Goal: Task Accomplishment & Management: Use online tool/utility

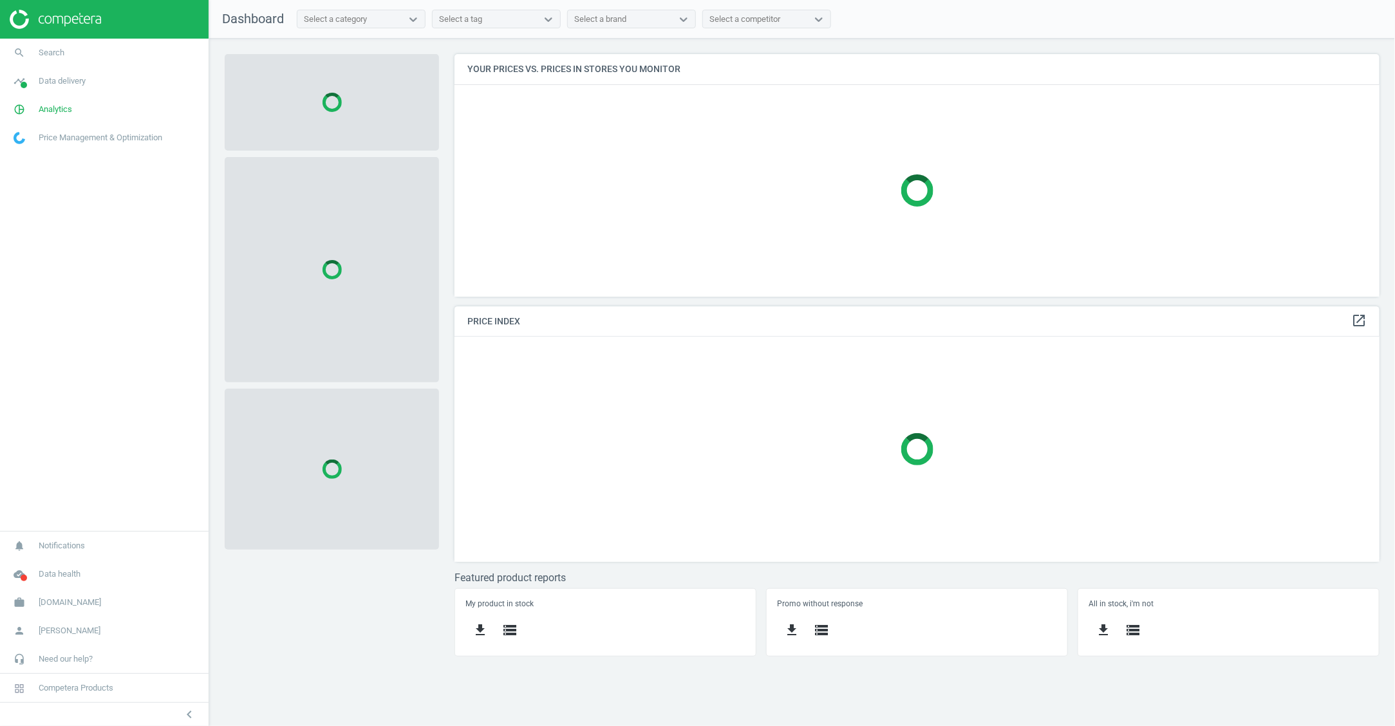
scroll to position [268, 950]
click at [50, 602] on span "[DOMAIN_NAME]" at bounding box center [70, 603] width 62 height 12
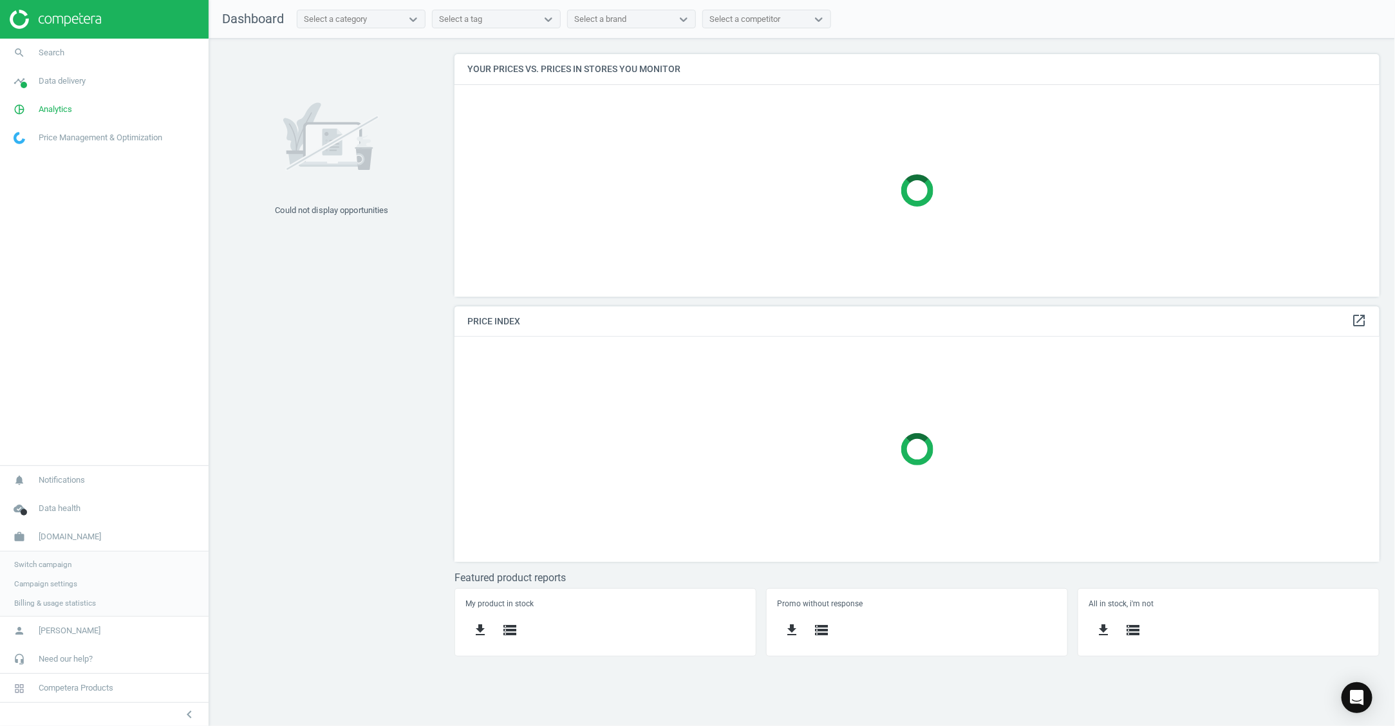
click at [56, 561] on span "Switch campaign" at bounding box center [42, 565] width 57 height 10
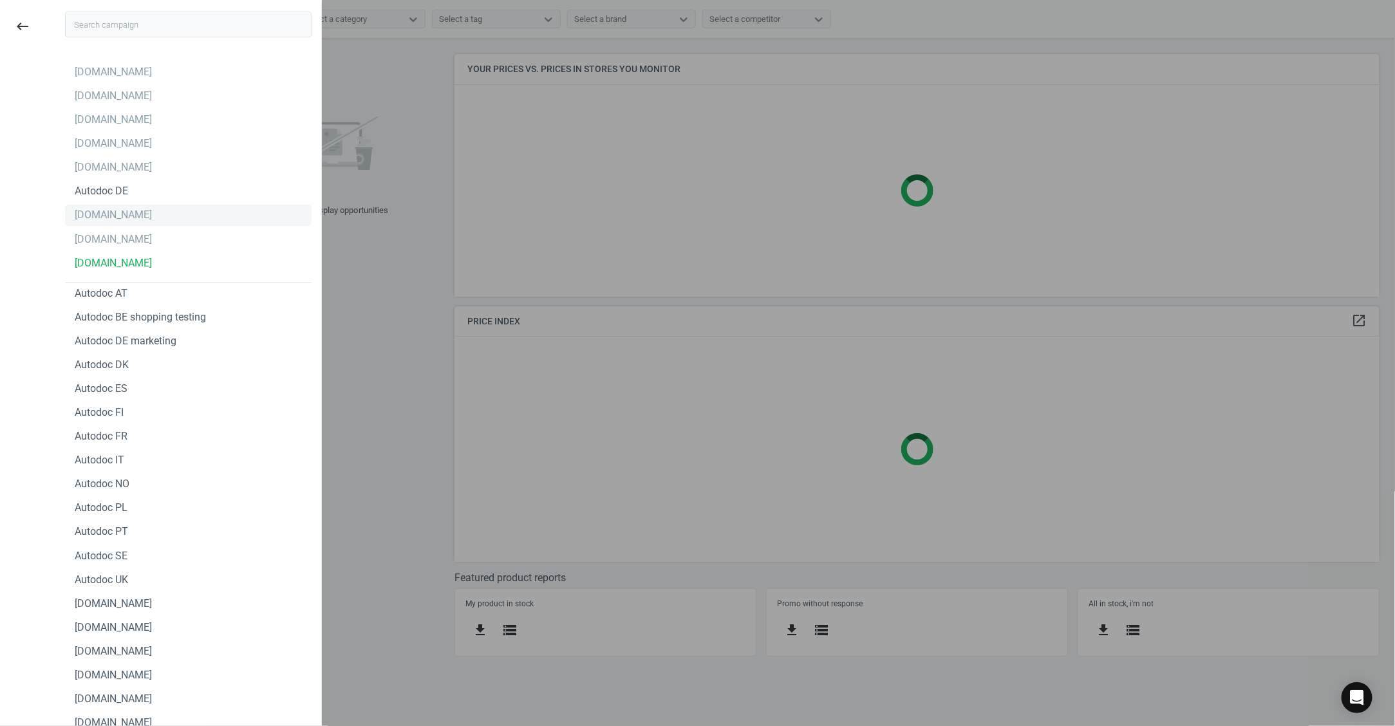
click at [133, 217] on div "[DOMAIN_NAME]" at bounding box center [188, 215] width 247 height 21
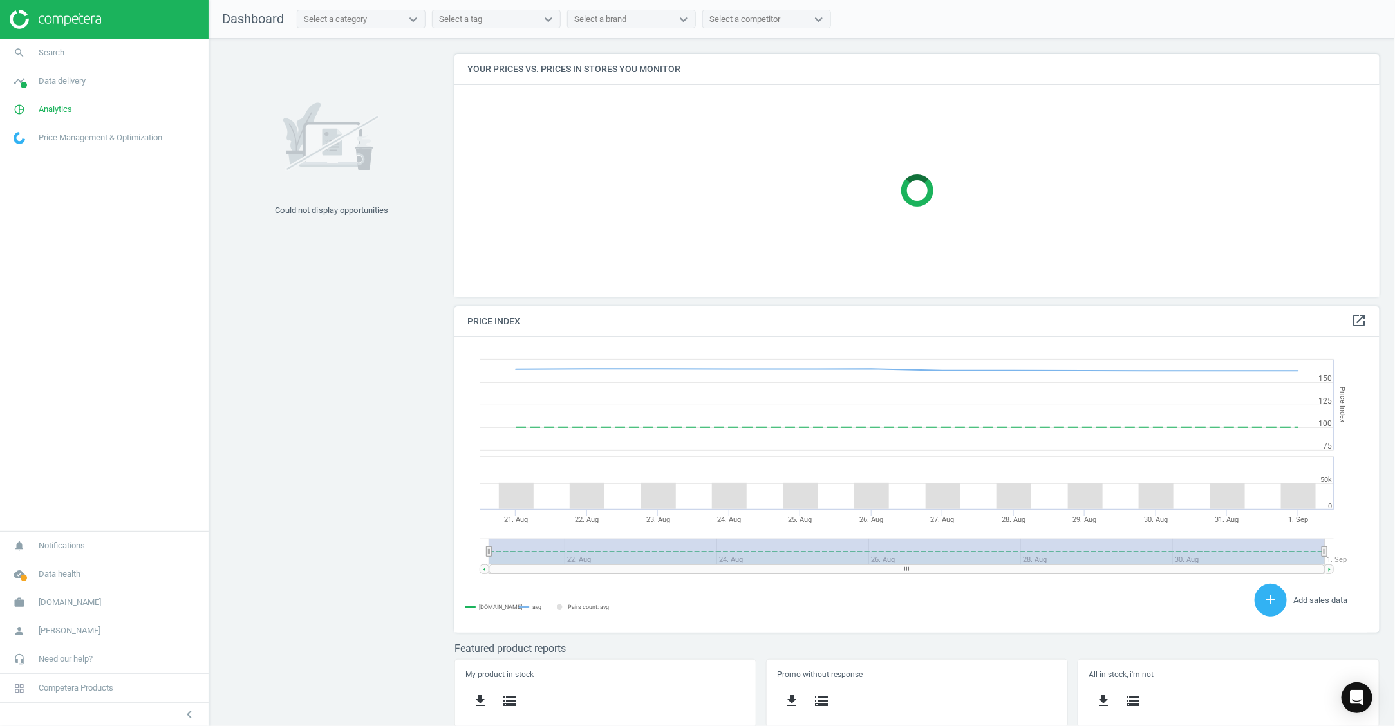
scroll to position [281, 938]
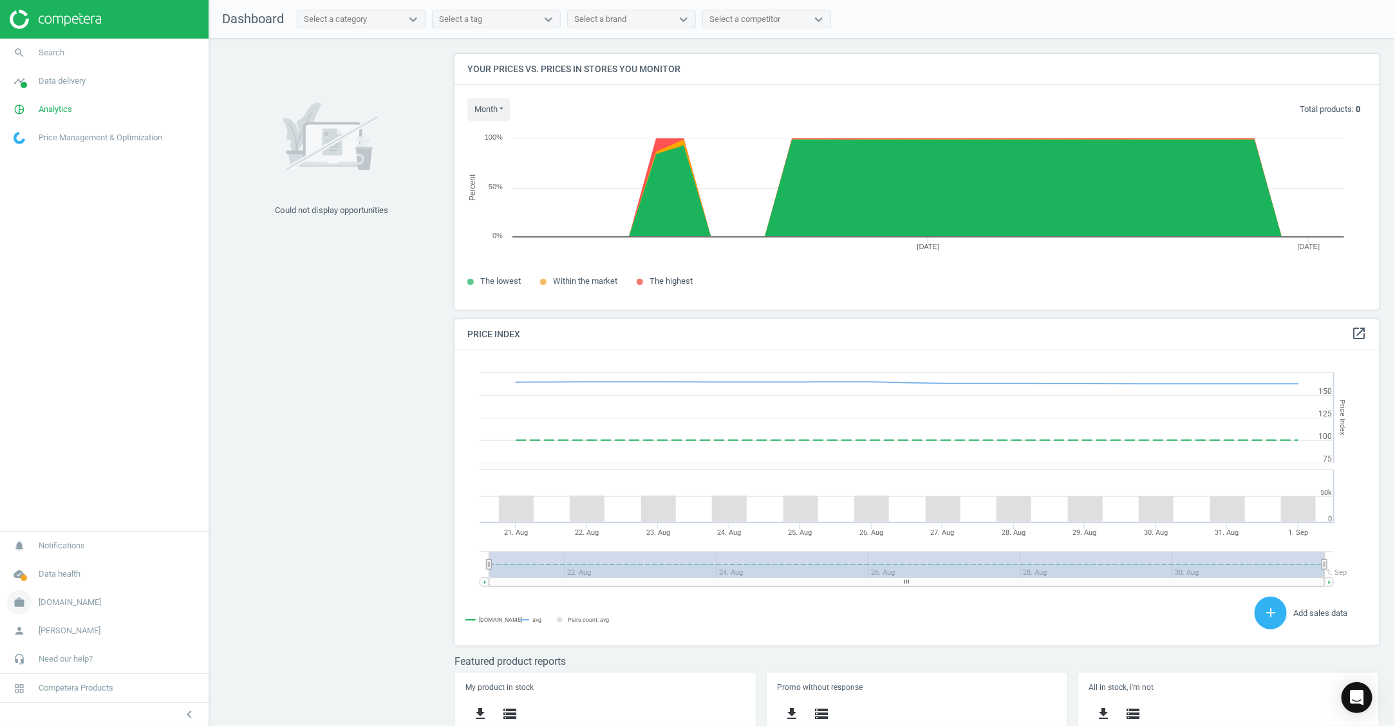
click at [57, 606] on span "[DOMAIN_NAME]" at bounding box center [70, 603] width 62 height 12
drag, startPoint x: 103, startPoint y: 249, endPoint x: 100, endPoint y: 241, distance: 8.1
click at [101, 243] on nav "search Search timeline Data delivery Overview Matches dashboard Matches Rematch…" at bounding box center [104, 252] width 209 height 427
click at [46, 107] on span "Analytics" at bounding box center [55, 110] width 33 height 12
click at [34, 153] on span "Products" at bounding box center [29, 156] width 30 height 10
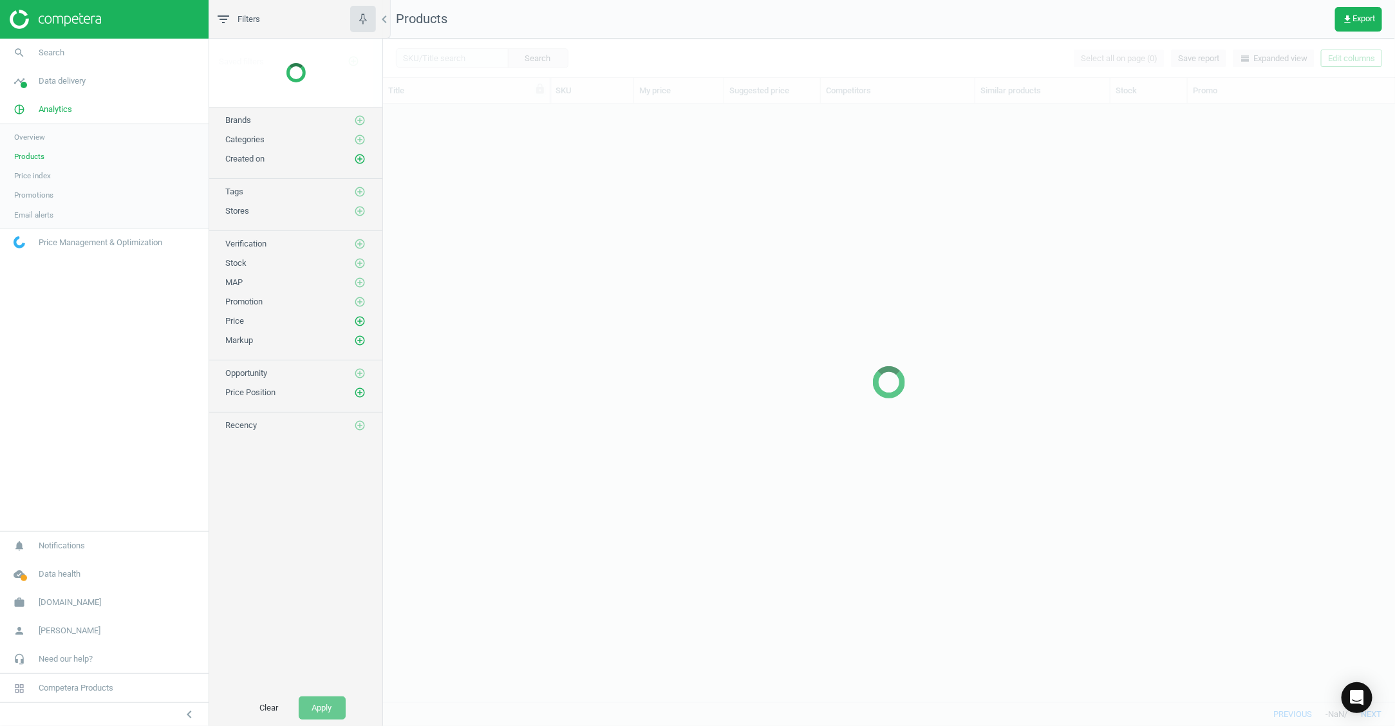
scroll to position [586, 1000]
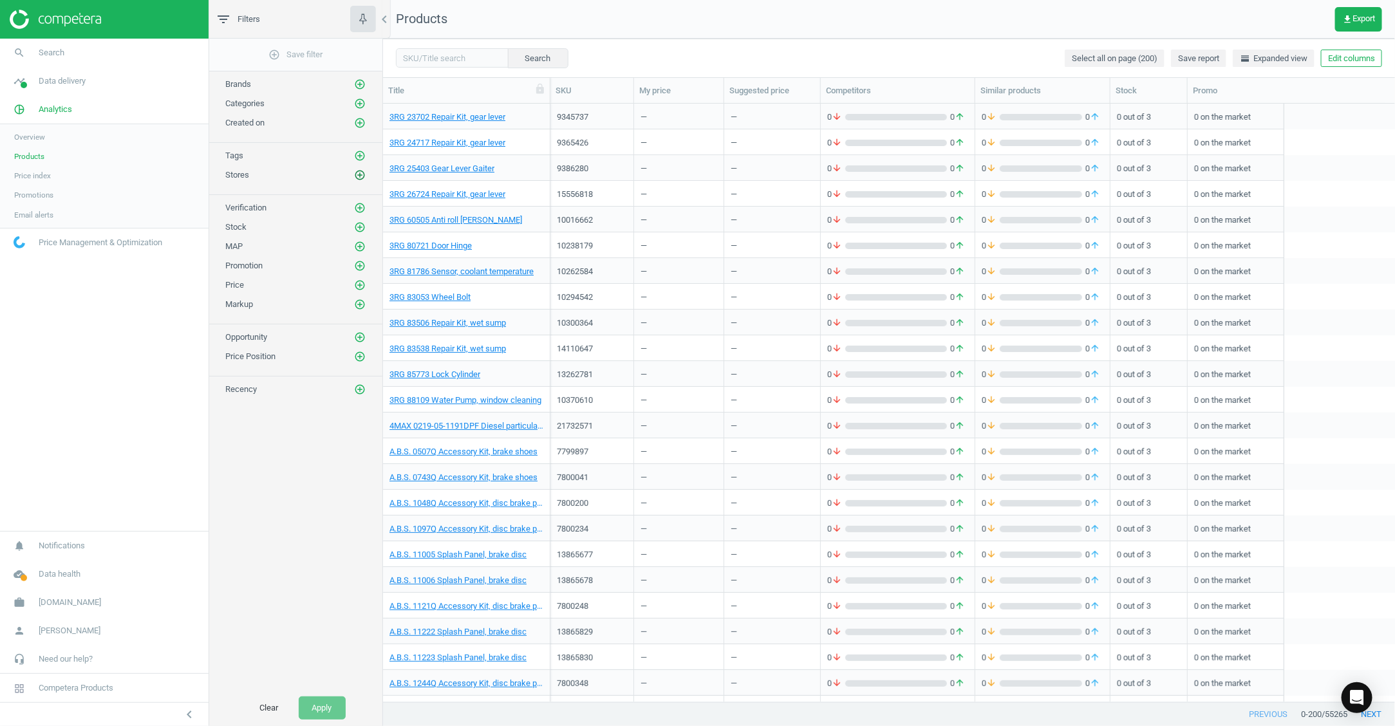
click at [356, 174] on icon "add_circle_outline" at bounding box center [360, 175] width 12 height 12
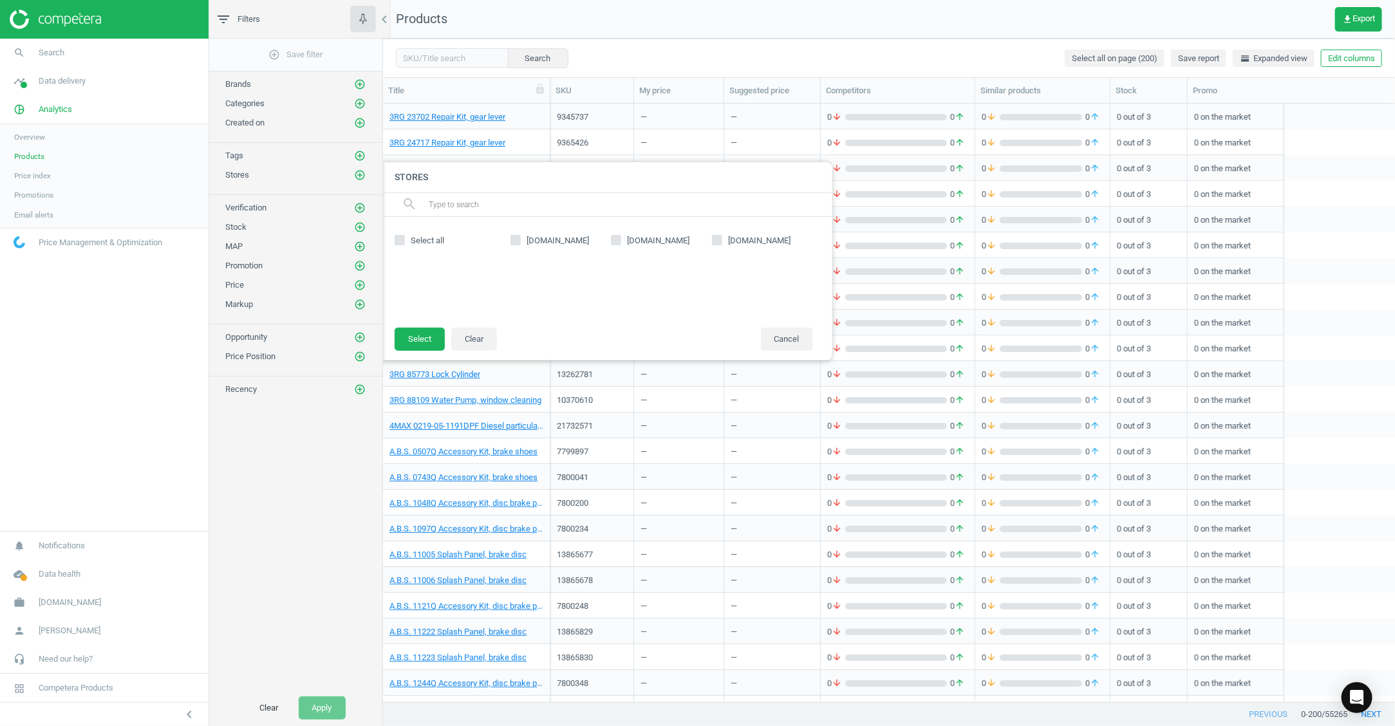
click at [617, 236] on input "[DOMAIN_NAME]" at bounding box center [616, 240] width 8 height 8
checkbox input "true"
click at [420, 339] on button "Select" at bounding box center [420, 339] width 50 height 23
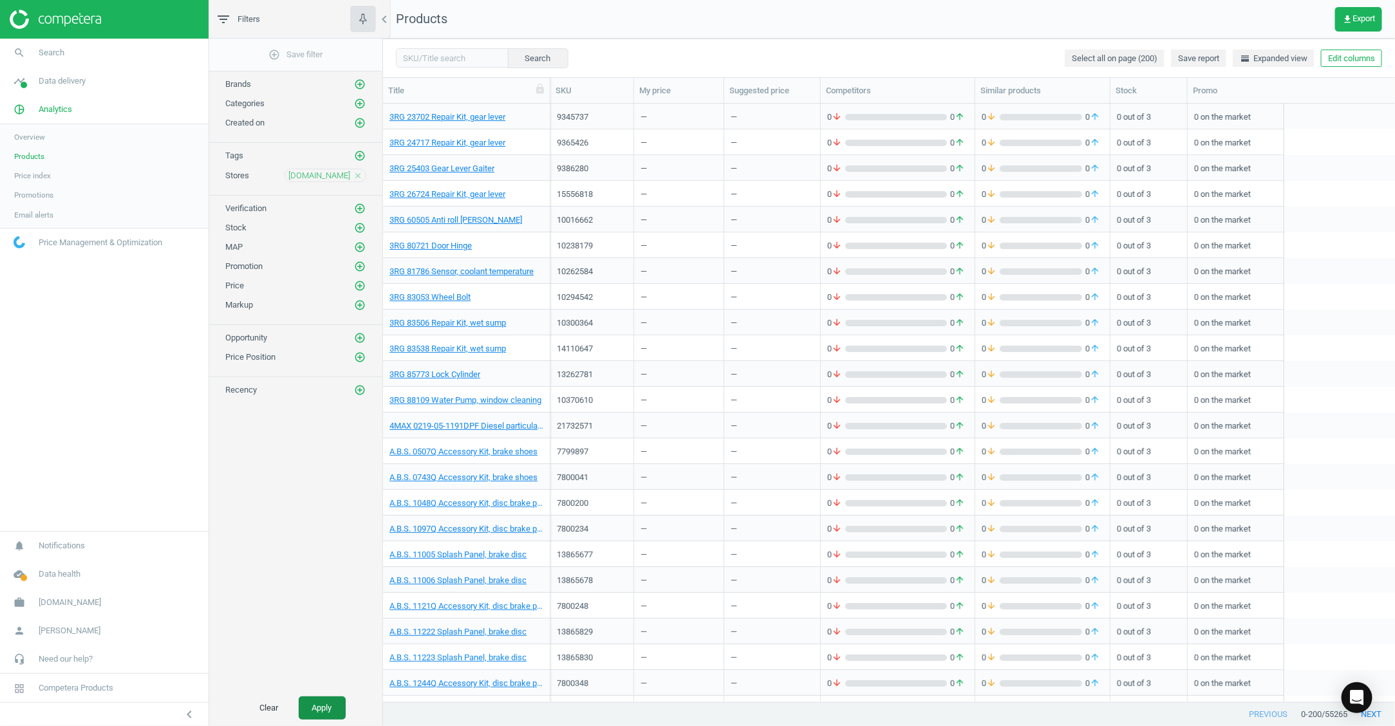
click at [323, 706] on button "Apply" at bounding box center [322, 708] width 47 height 23
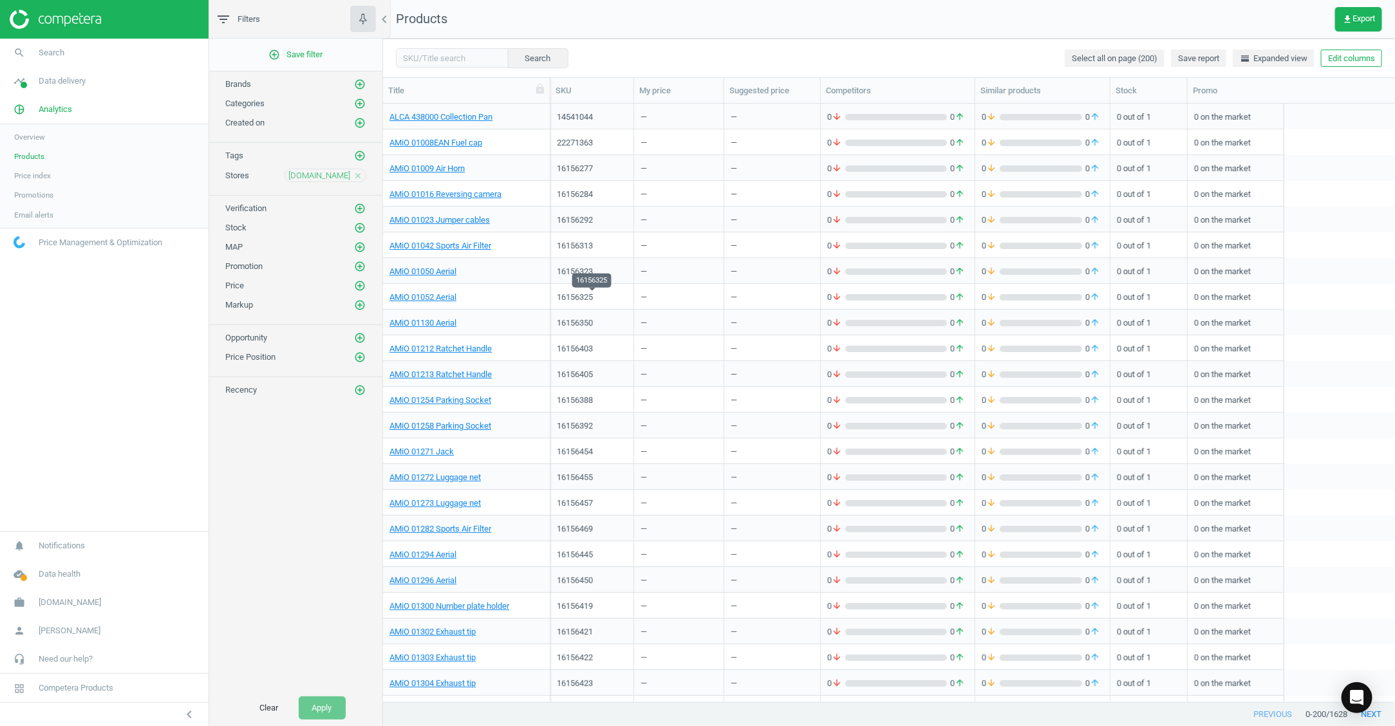
click at [584, 300] on div "16156325" at bounding box center [592, 298] width 70 height 12
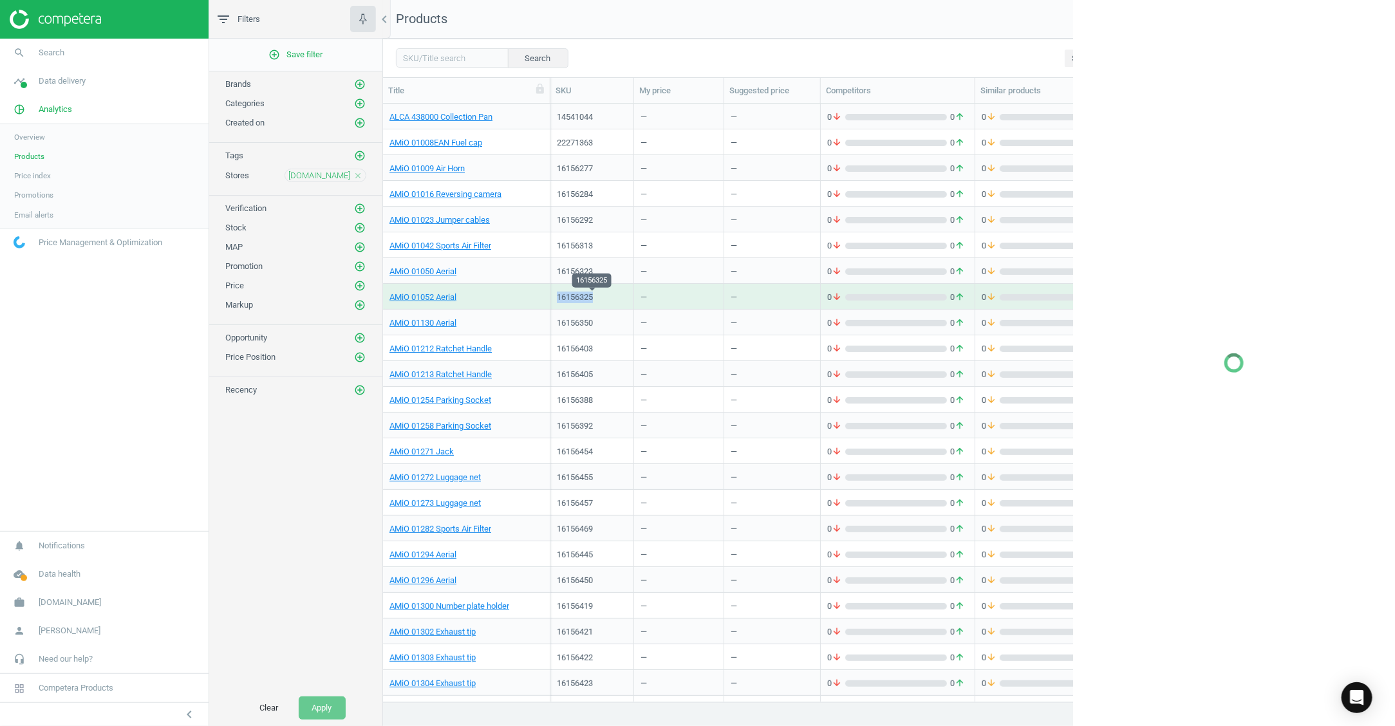
copy div "16156325"
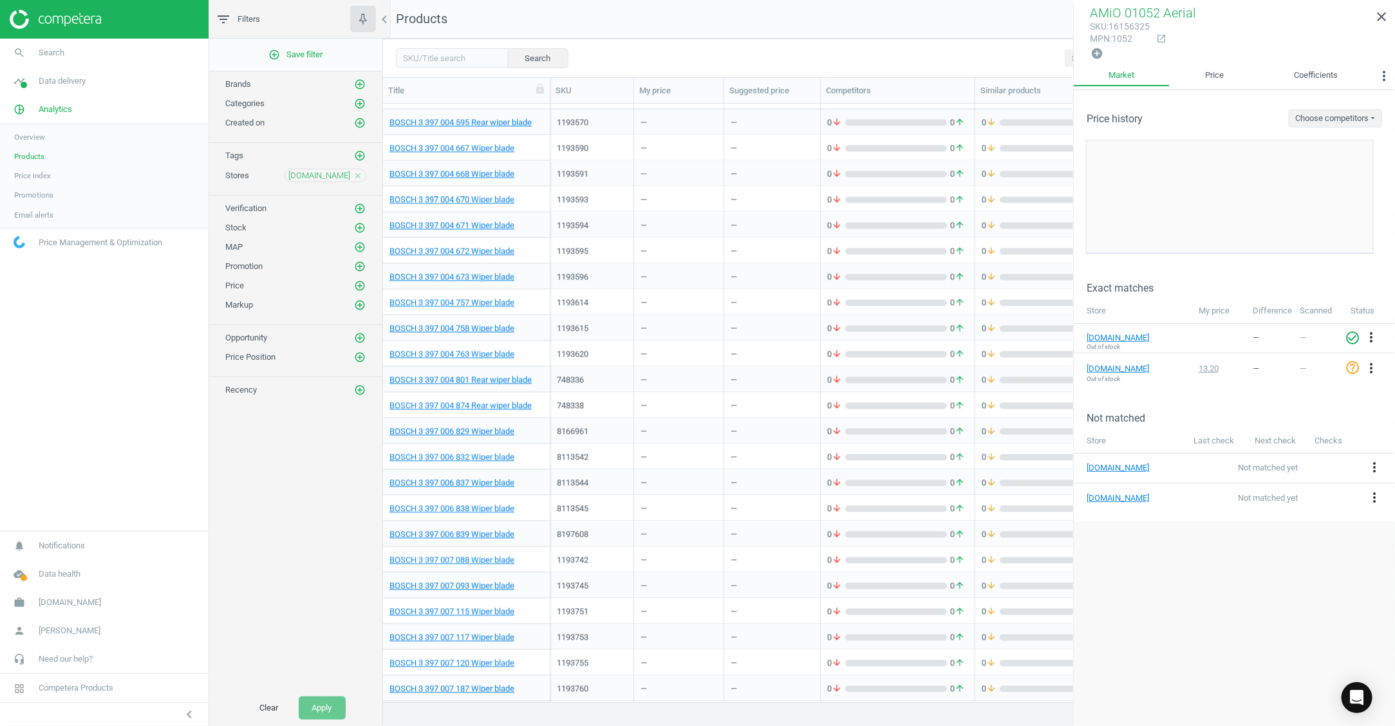
scroll to position [4167, 0]
click at [578, 507] on div "8113545" at bounding box center [592, 509] width 70 height 12
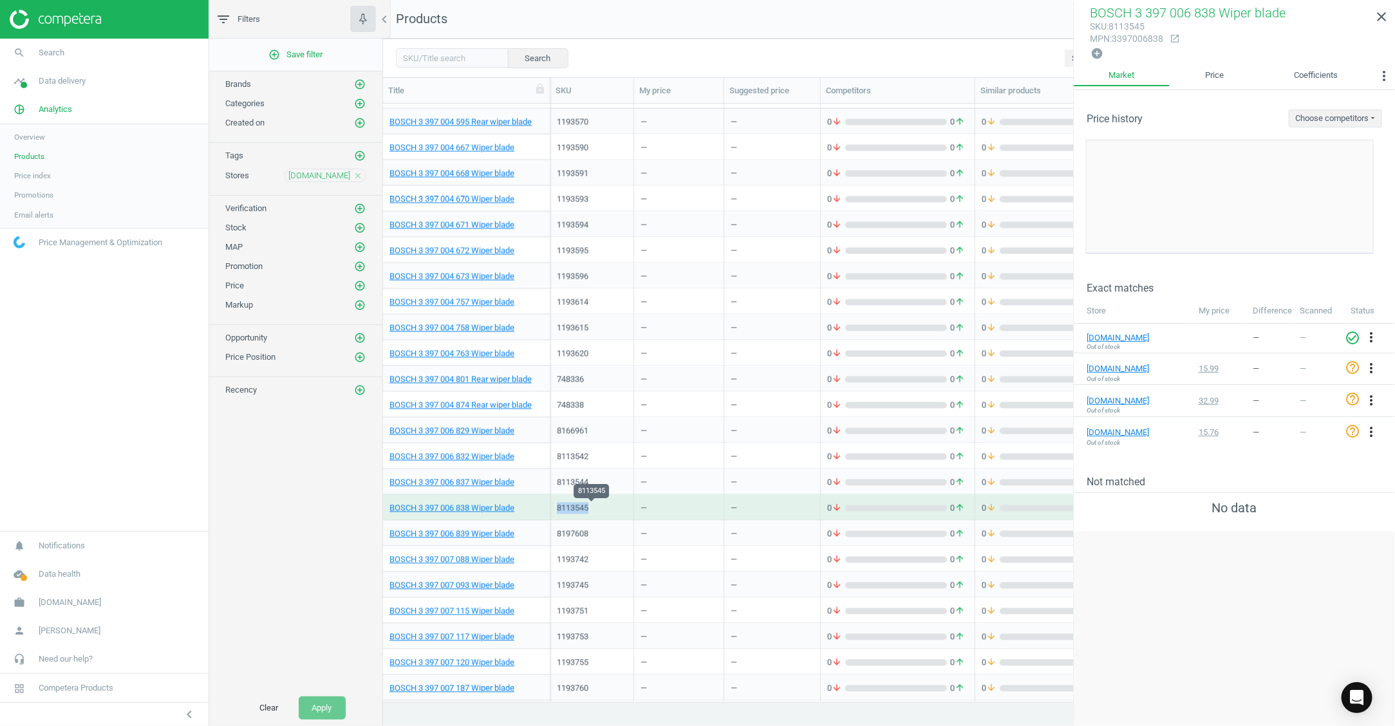
copy div "8113545"
click at [359, 290] on icon "add_circle_outline" at bounding box center [360, 286] width 12 height 12
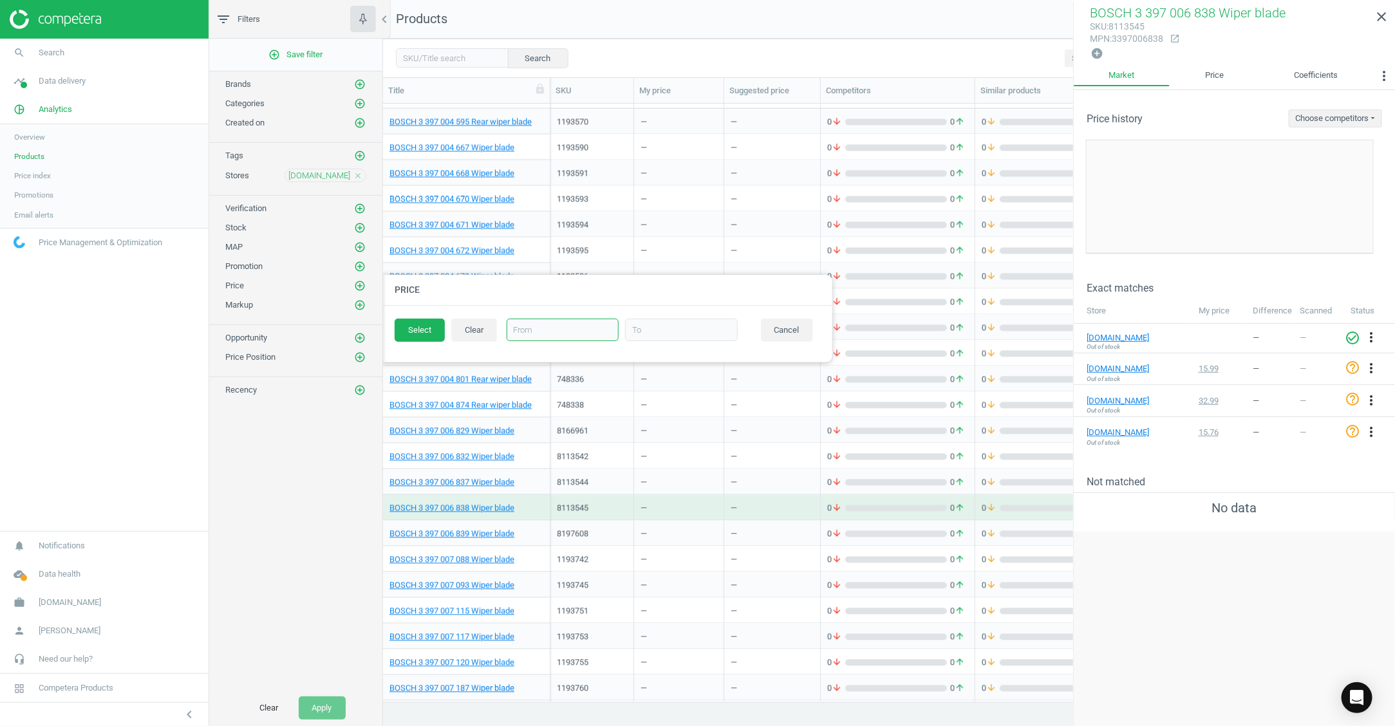
drag, startPoint x: 538, startPoint y: 330, endPoint x: 590, endPoint y: 327, distance: 52.2
click at [541, 330] on input "text" at bounding box center [563, 330] width 113 height 23
type input "0.01"
click at [650, 332] on input "text" at bounding box center [681, 330] width 113 height 23
type input "5000"
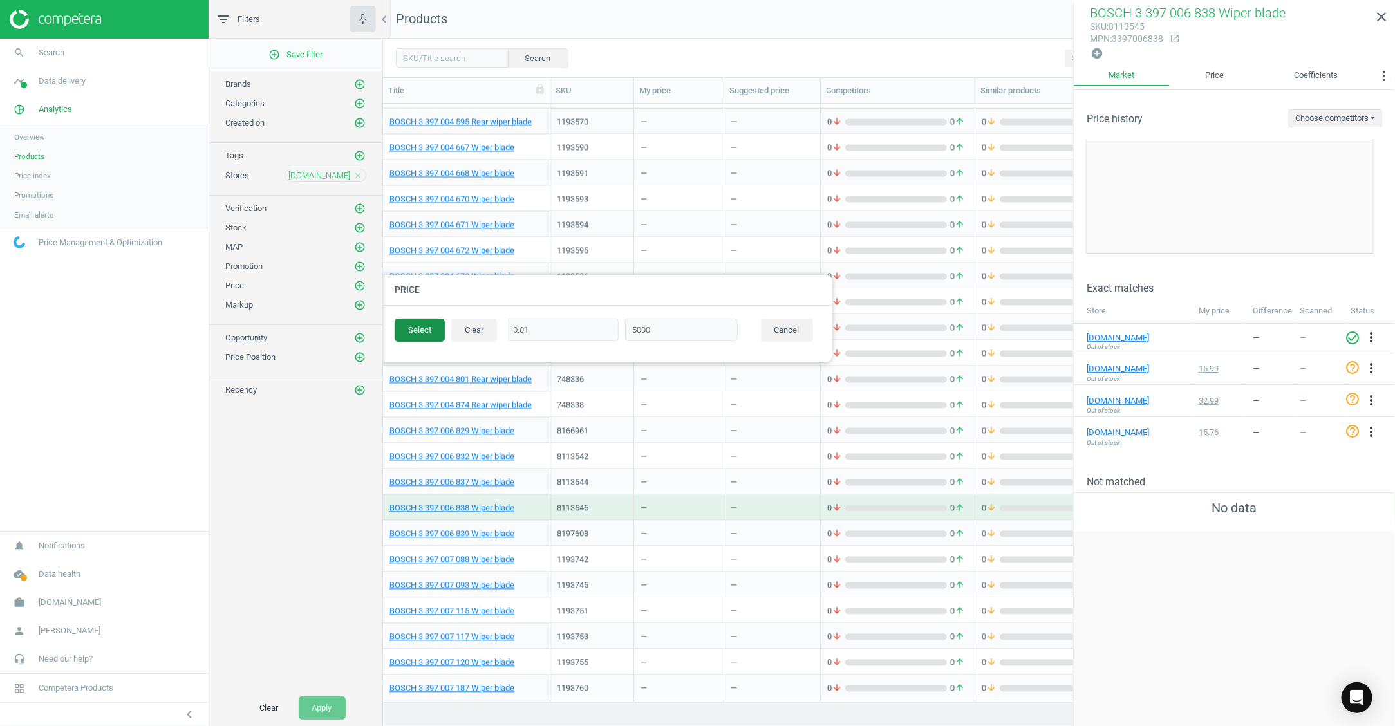
click at [419, 332] on button "Select" at bounding box center [420, 330] width 50 height 23
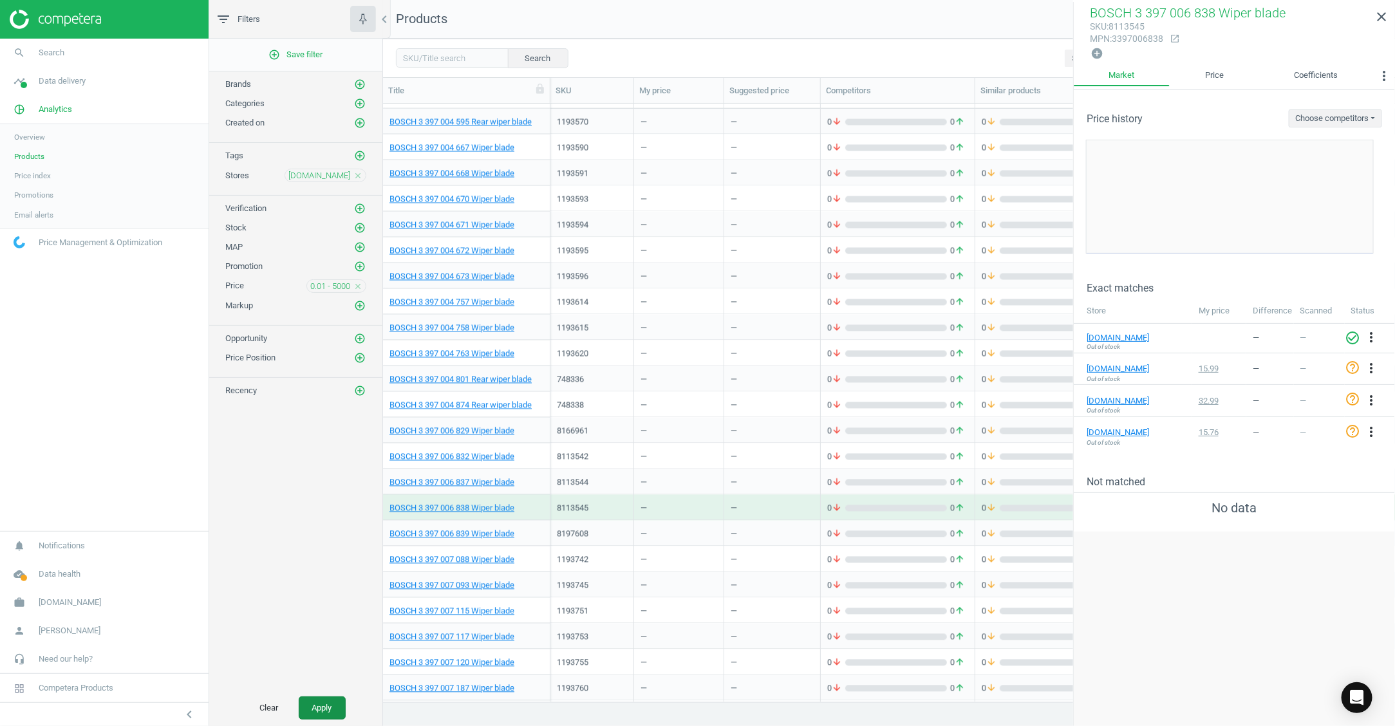
click at [332, 704] on button "Apply" at bounding box center [322, 708] width 47 height 23
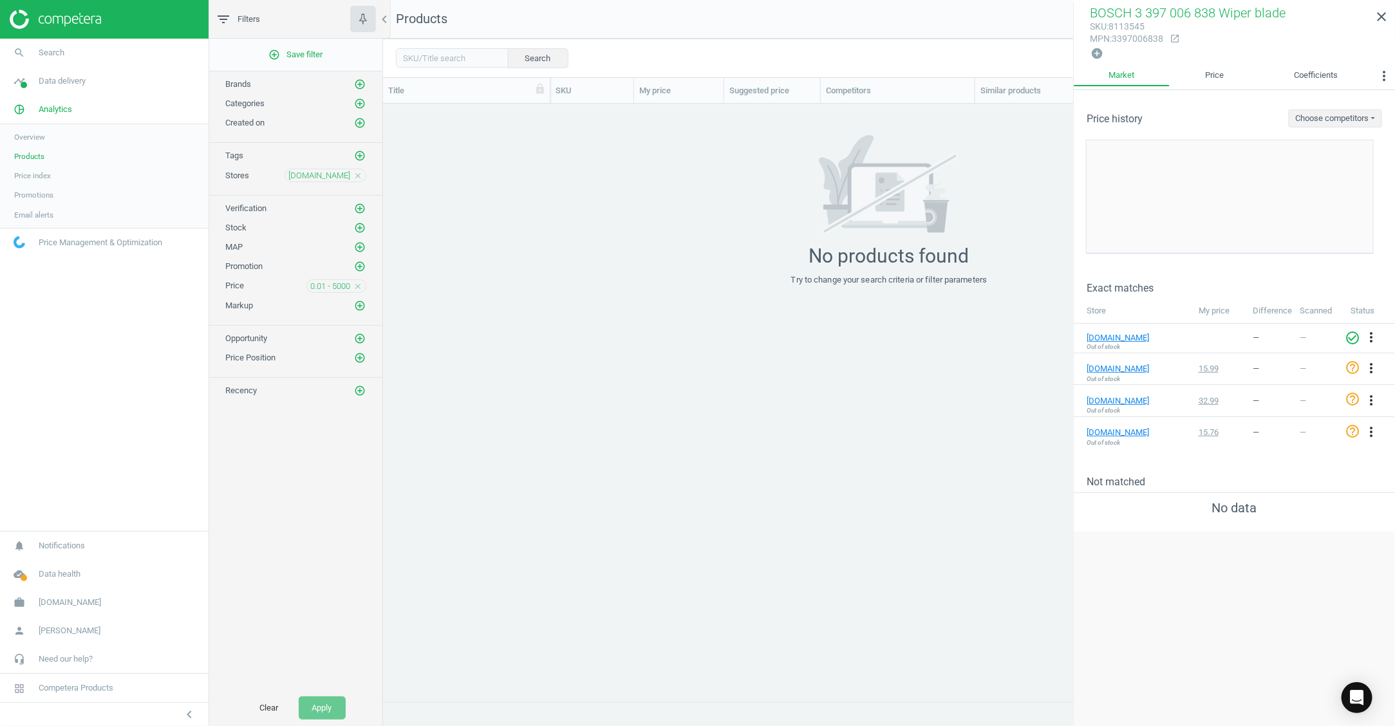
click at [361, 290] on icon "close" at bounding box center [357, 286] width 9 height 9
click at [359, 230] on icon "add_circle_outline" at bounding box center [360, 228] width 12 height 12
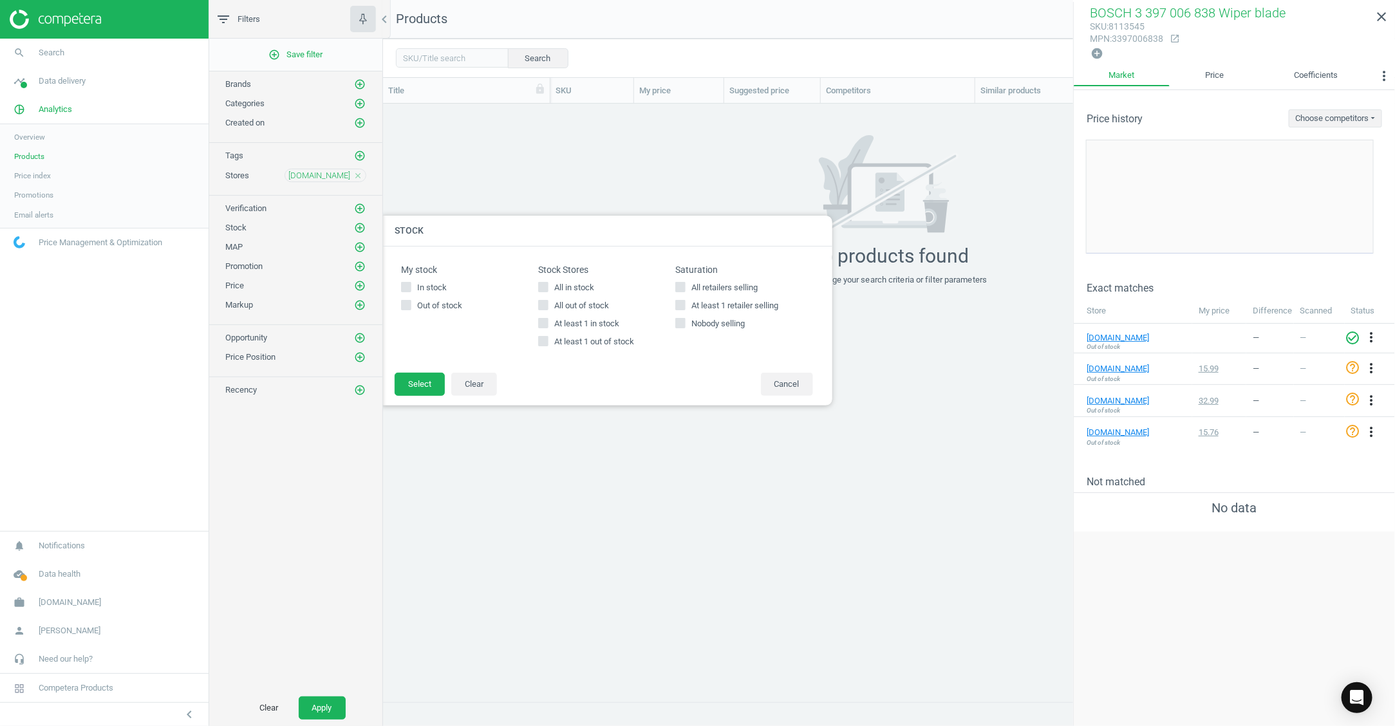
click at [589, 321] on span "At least 1 in stock" at bounding box center [587, 324] width 70 height 12
click at [548, 321] on input "At least 1 in stock" at bounding box center [544, 323] width 8 height 8
checkbox input "true"
click at [420, 386] on button "Select" at bounding box center [420, 384] width 50 height 23
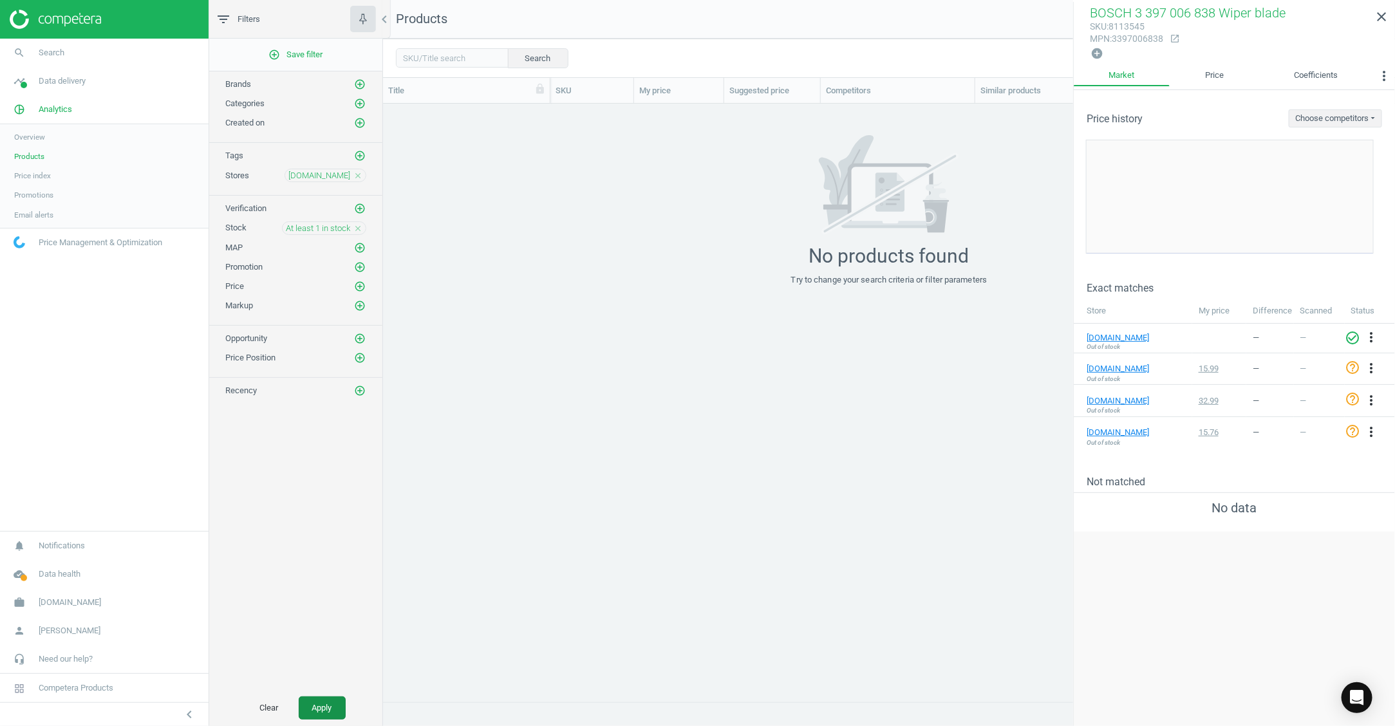
click at [324, 705] on button "Apply" at bounding box center [322, 708] width 47 height 23
drag, startPoint x: 1384, startPoint y: 17, endPoint x: 1379, endPoint y: 13, distance: 7.3
click at [1379, 13] on icon "close" at bounding box center [1381, 16] width 15 height 15
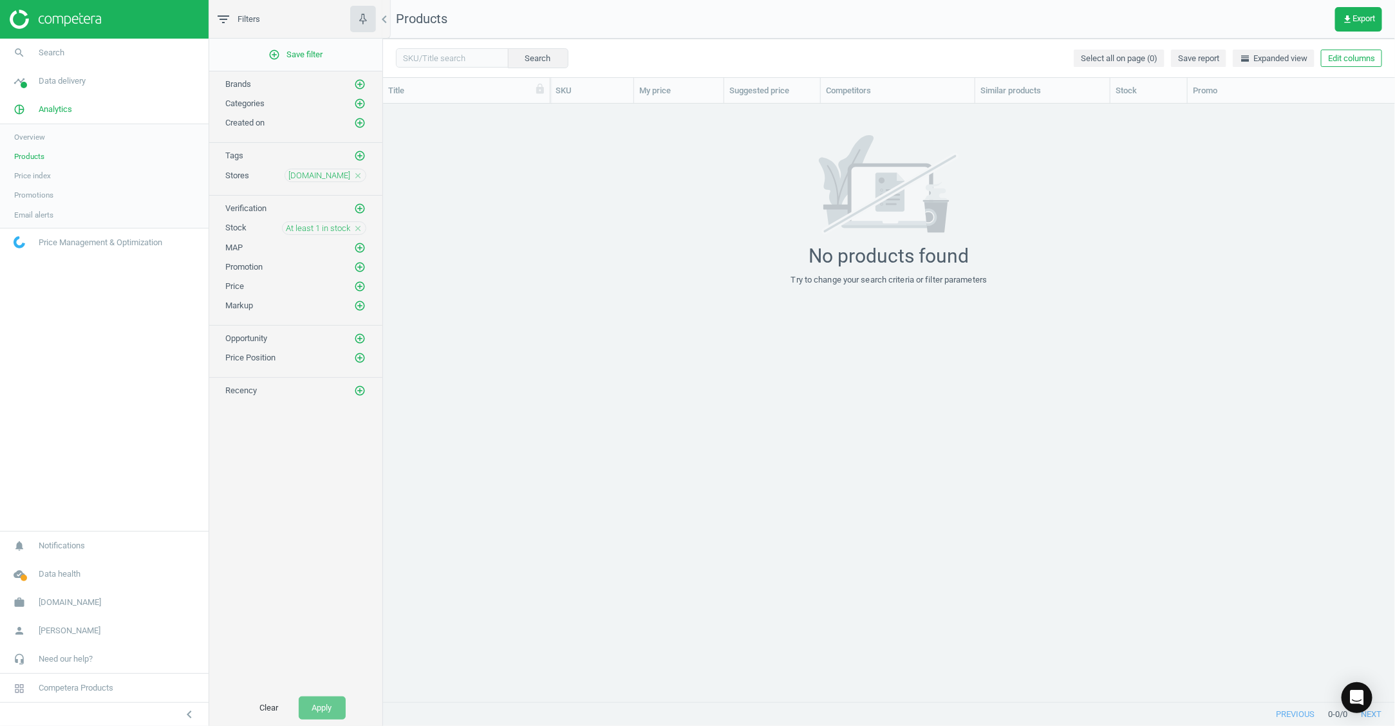
click at [357, 233] on icon "close" at bounding box center [357, 228] width 9 height 9
drag, startPoint x: 329, startPoint y: 708, endPoint x: 364, endPoint y: 681, distance: 44.4
click at [329, 706] on button "Apply" at bounding box center [322, 708] width 47 height 23
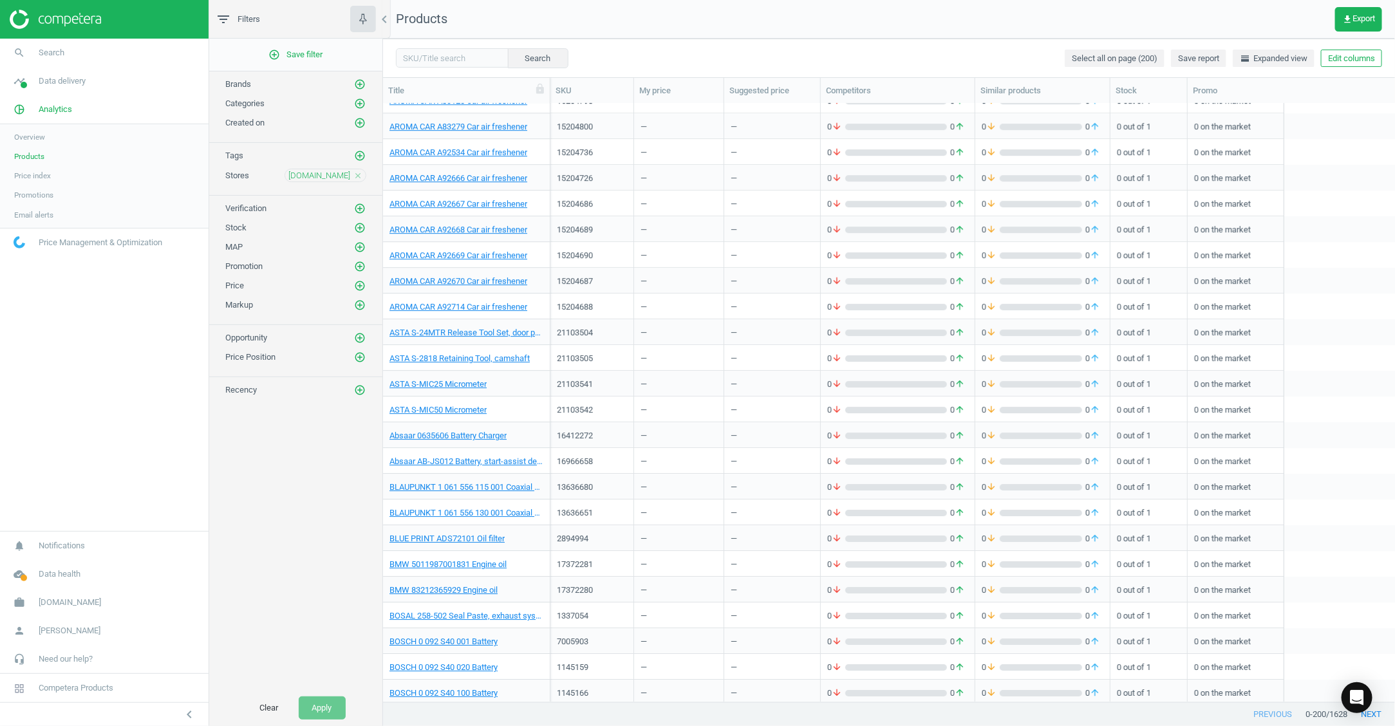
scroll to position [2221, 0]
